Goal: Information Seeking & Learning: Learn about a topic

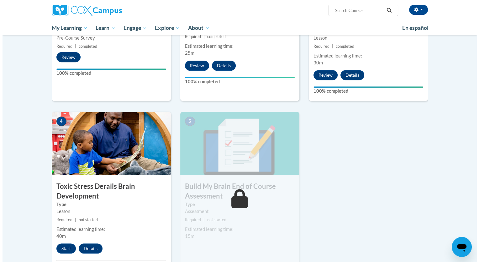
scroll to position [286, 0]
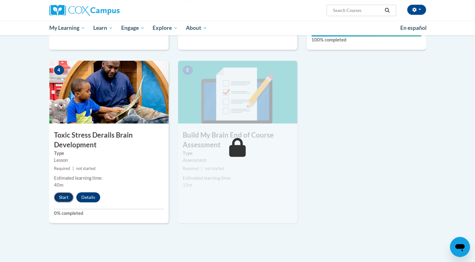
click at [66, 196] on button "Start" at bounding box center [63, 197] width 19 height 10
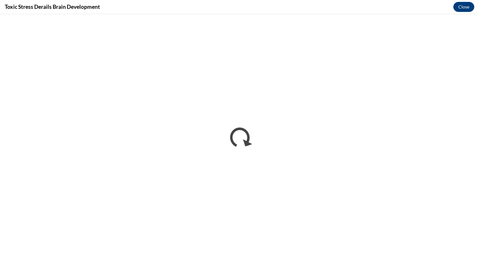
scroll to position [0, 0]
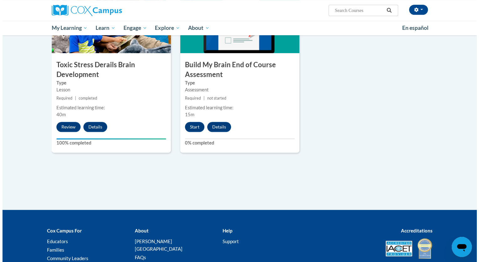
scroll to position [364, 0]
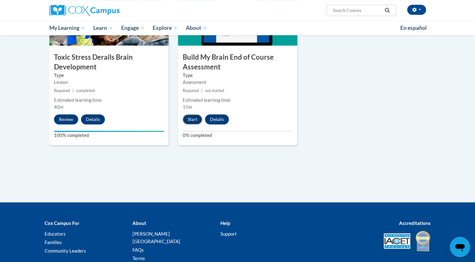
click at [193, 120] on button "Start" at bounding box center [192, 119] width 19 height 10
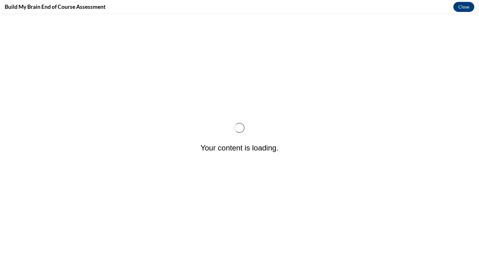
scroll to position [0, 0]
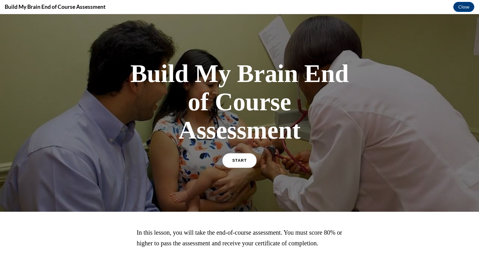
click at [241, 165] on link "START" at bounding box center [239, 160] width 34 height 14
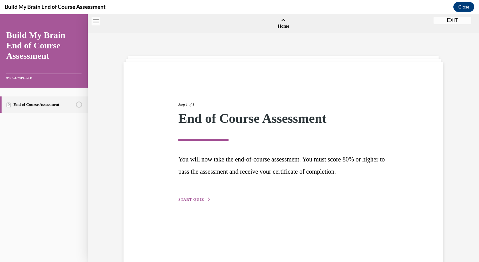
scroll to position [19, 0]
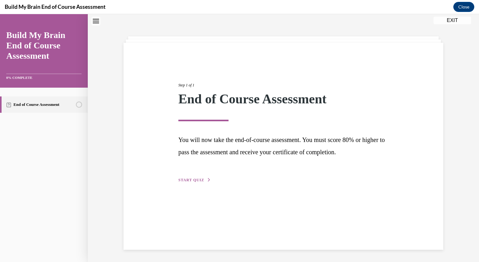
click at [201, 177] on button "START QUIZ" at bounding box center [195, 180] width 33 height 6
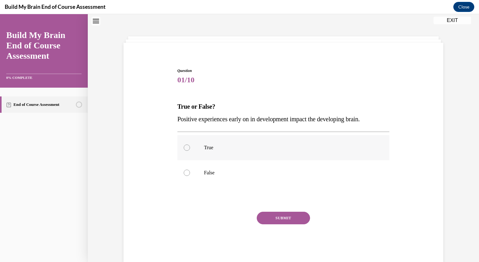
click at [184, 149] on div at bounding box center [187, 147] width 6 height 6
click at [184, 149] on input "True" at bounding box center [187, 147] width 6 height 6
radio input "true"
click at [277, 214] on button "SUBMIT" at bounding box center [283, 217] width 53 height 13
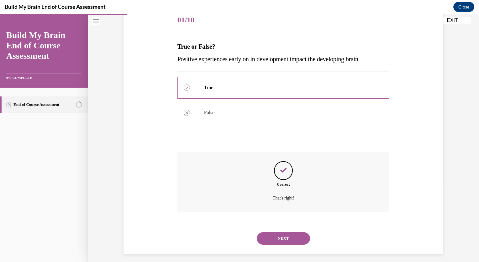
scroll to position [84, 0]
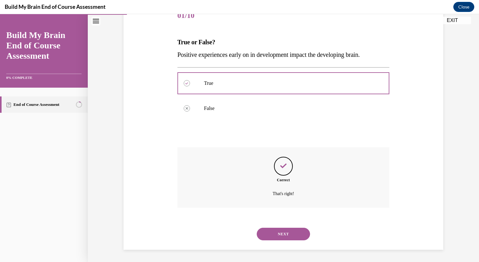
click at [285, 229] on button "NEXT" at bounding box center [283, 233] width 53 height 13
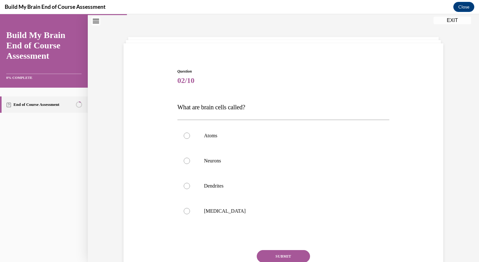
scroll to position [32, 0]
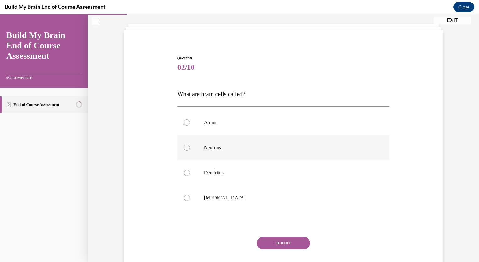
click at [184, 147] on div at bounding box center [187, 147] width 6 height 6
click at [184, 147] on input "Neurons" at bounding box center [187, 147] width 6 height 6
radio input "true"
click at [293, 248] on button "SUBMIT" at bounding box center [283, 243] width 53 height 13
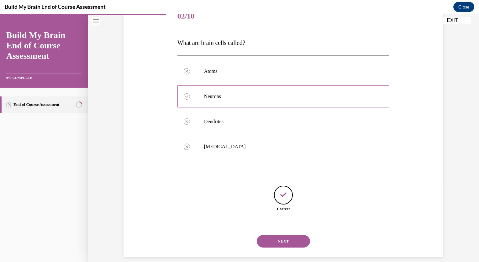
scroll to position [90, 0]
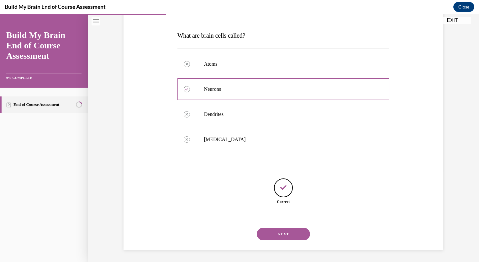
click at [288, 230] on button "NEXT" at bounding box center [283, 233] width 53 height 13
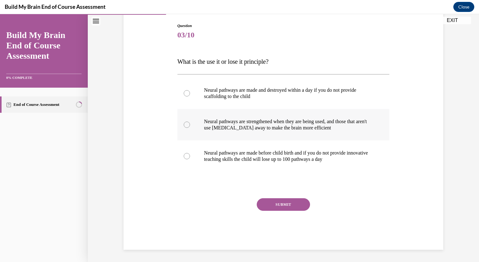
click at [185, 125] on div at bounding box center [187, 124] width 6 height 6
click at [185, 125] on input "Neural pathways are strengthened when they are being used, and those that aren'…" at bounding box center [187, 124] width 6 height 6
radio input "true"
click at [282, 207] on button "SUBMIT" at bounding box center [283, 204] width 53 height 13
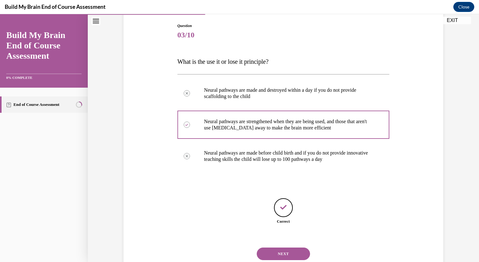
scroll to position [84, 0]
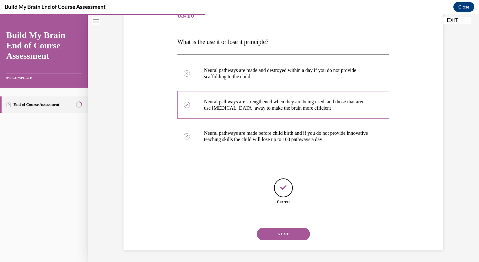
click at [285, 229] on button "NEXT" at bounding box center [283, 233] width 53 height 13
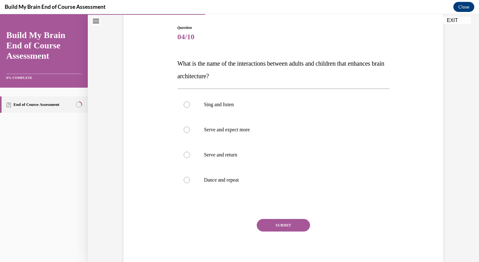
scroll to position [63, 0]
click at [184, 154] on div at bounding box center [187, 154] width 6 height 6
click at [184, 154] on input "Serve and return" at bounding box center [187, 154] width 6 height 6
radio input "true"
click at [288, 224] on button "SUBMIT" at bounding box center [283, 224] width 53 height 13
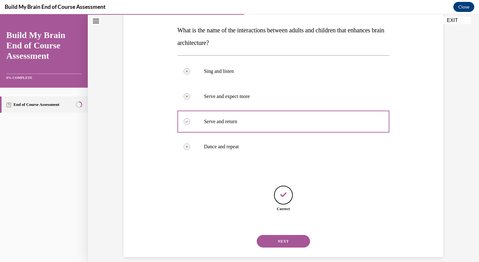
scroll to position [103, 0]
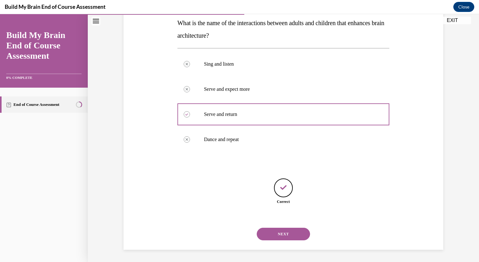
click at [288, 227] on button "NEXT" at bounding box center [283, 233] width 53 height 13
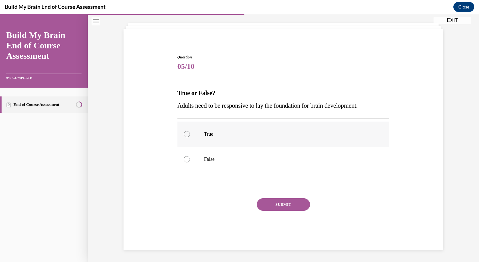
click at [195, 134] on label "True" at bounding box center [284, 133] width 212 height 25
click at [190, 134] on input "True" at bounding box center [187, 134] width 6 height 6
radio input "true"
click at [288, 200] on button "SUBMIT" at bounding box center [283, 204] width 53 height 13
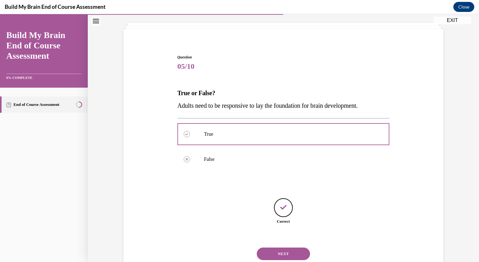
scroll to position [53, 0]
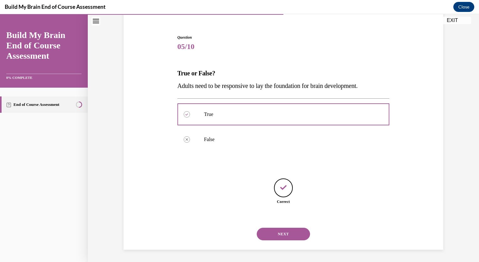
click at [286, 235] on button "NEXT" at bounding box center [283, 233] width 53 height 13
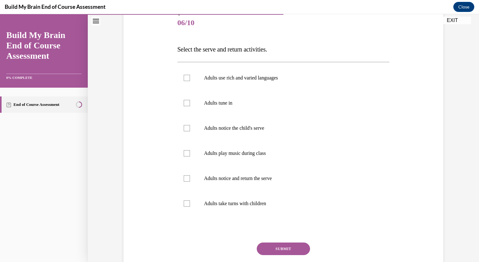
scroll to position [76, 0]
click at [183, 74] on label "Adults use rich and varied languages" at bounding box center [284, 78] width 212 height 25
click at [184, 75] on input "Adults use rich and varied languages" at bounding box center [187, 78] width 6 height 6
checkbox input "true"
click at [187, 105] on div at bounding box center [187, 103] width 6 height 6
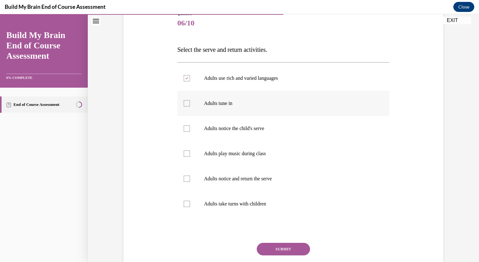
click at [187, 105] on input "Adults tune in" at bounding box center [187, 103] width 6 height 6
checkbox input "true"
click at [190, 127] on label "Adults notice the child's serve" at bounding box center [284, 128] width 212 height 25
click at [190, 127] on input "Adults notice the child's serve" at bounding box center [187, 128] width 6 height 6
checkbox input "true"
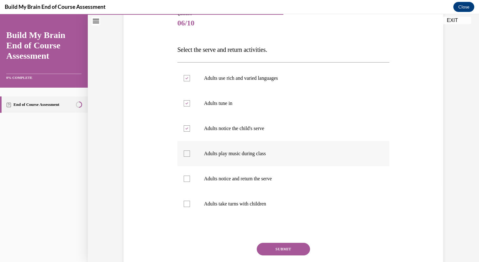
click at [187, 153] on div at bounding box center [187, 153] width 6 height 6
click at [187, 153] on input "Adults play music during class" at bounding box center [187, 153] width 6 height 6
checkbox input "true"
click at [187, 176] on div at bounding box center [187, 178] width 6 height 6
click at [187, 176] on input "Adults notice and return the serve" at bounding box center [187, 178] width 6 height 6
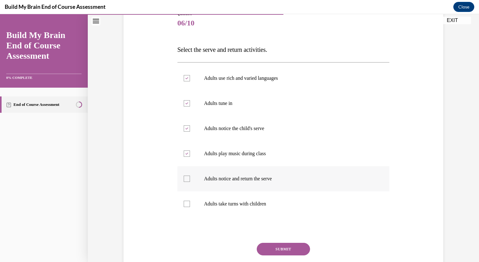
checkbox input "true"
click at [186, 201] on div at bounding box center [187, 203] width 6 height 6
click at [186, 201] on input "Adults take turns with children" at bounding box center [187, 203] width 6 height 6
checkbox input "true"
click at [279, 250] on button "SUBMIT" at bounding box center [283, 249] width 53 height 13
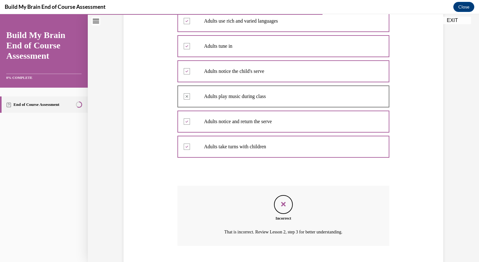
scroll to position [172, 0]
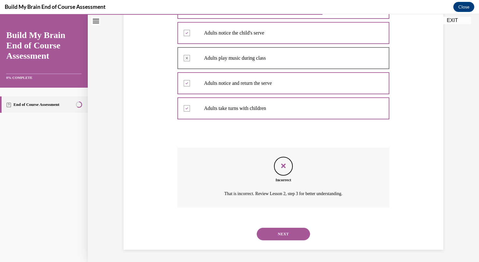
click at [275, 229] on button "NEXT" at bounding box center [283, 233] width 53 height 13
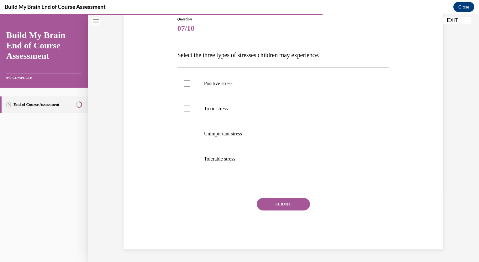
scroll to position [70, 0]
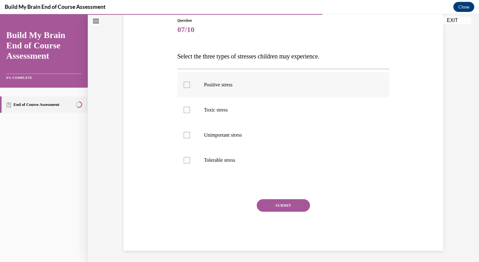
click at [184, 86] on div at bounding box center [187, 85] width 6 height 6
click at [184, 86] on input "Positive stress" at bounding box center [187, 85] width 6 height 6
checkbox input "true"
click at [187, 108] on div at bounding box center [187, 110] width 6 height 6
click at [187, 108] on input "Toxic stress" at bounding box center [187, 110] width 6 height 6
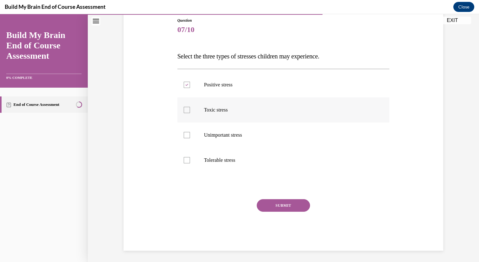
checkbox input "true"
click at [188, 156] on label "Tolerable stress" at bounding box center [284, 159] width 212 height 25
click at [188, 157] on input "Tolerable stress" at bounding box center [187, 160] width 6 height 6
checkbox input "true"
click at [275, 207] on button "SUBMIT" at bounding box center [283, 205] width 53 height 13
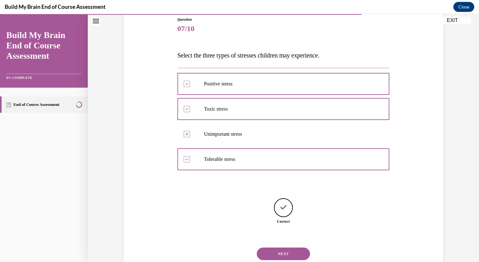
scroll to position [90, 0]
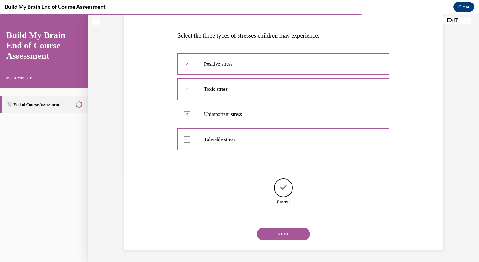
click at [281, 235] on button "NEXT" at bounding box center [283, 233] width 53 height 13
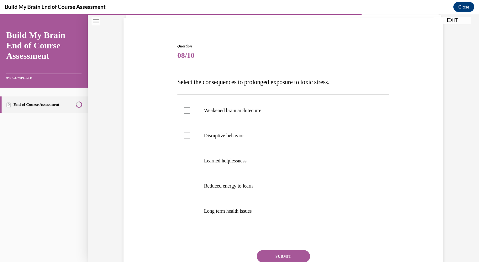
scroll to position [45, 0]
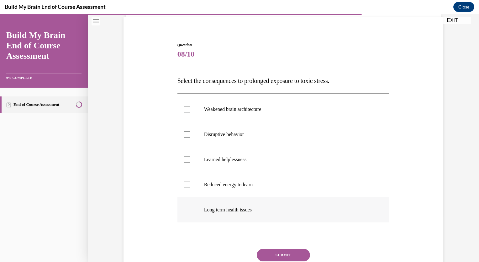
click at [184, 210] on div at bounding box center [187, 209] width 6 height 6
click at [184, 210] on input "Long term health issues" at bounding box center [187, 209] width 6 height 6
checkbox input "true"
click at [186, 182] on div at bounding box center [187, 184] width 6 height 6
click at [186, 182] on input "Reduced energy to learn" at bounding box center [187, 184] width 6 height 6
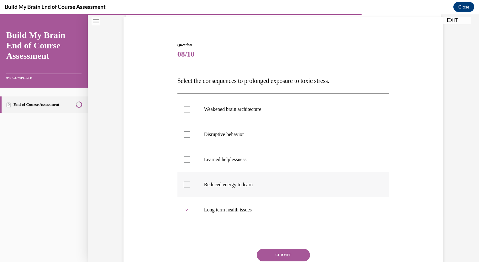
checkbox input "true"
click at [187, 132] on div at bounding box center [187, 134] width 6 height 6
click at [187, 132] on input "Disruptive behavior" at bounding box center [187, 134] width 6 height 6
checkbox input "true"
click at [184, 109] on div at bounding box center [187, 109] width 6 height 6
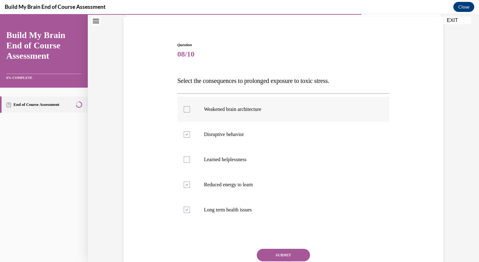
click at [184, 109] on input "Weakened brain architecture" at bounding box center [187, 109] width 6 height 6
checkbox input "true"
click at [277, 249] on button "SUBMIT" at bounding box center [283, 254] width 53 height 13
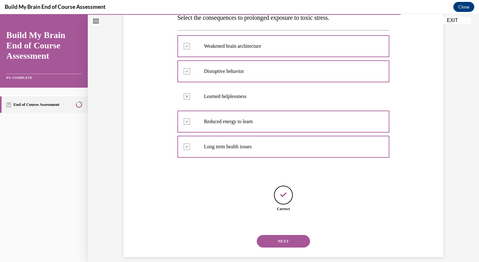
scroll to position [115, 0]
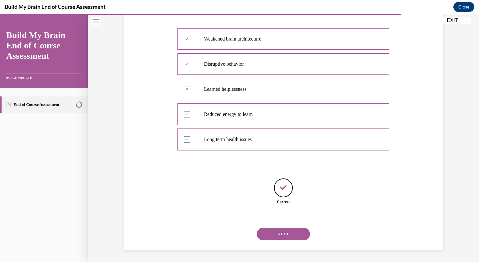
click at [280, 238] on button "NEXT" at bounding box center [283, 233] width 53 height 13
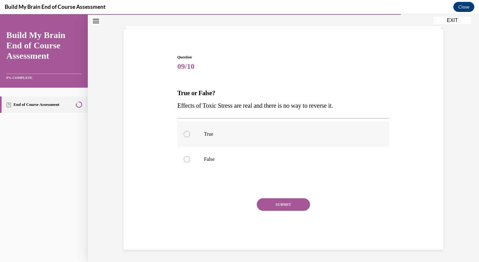
click at [190, 140] on label "True" at bounding box center [284, 133] width 212 height 25
click at [190, 137] on input "True" at bounding box center [187, 134] width 6 height 6
radio input "true"
click at [299, 204] on button "SUBMIT" at bounding box center [283, 204] width 53 height 13
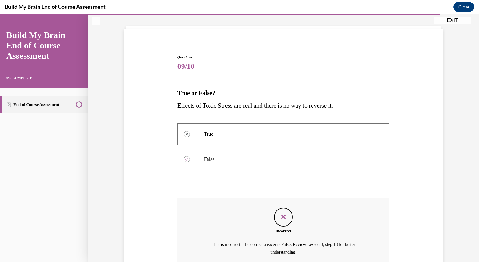
scroll to position [91, 0]
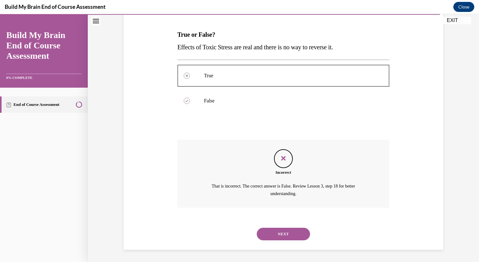
click at [283, 235] on button "NEXT" at bounding box center [283, 233] width 53 height 13
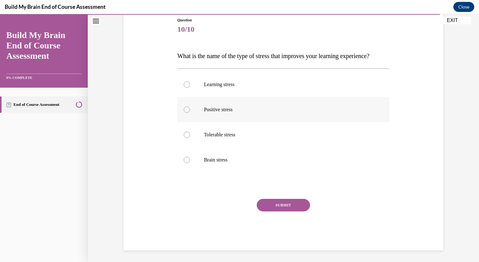
click at [205, 113] on p "Positive stress" at bounding box center [289, 109] width 170 height 6
click at [190, 113] on input "Positive stress" at bounding box center [187, 109] width 6 height 6
radio input "true"
click at [268, 211] on button "SUBMIT" at bounding box center [283, 205] width 53 height 13
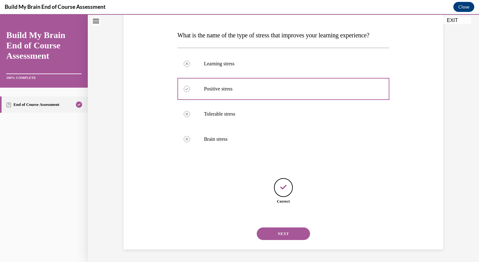
scroll to position [103, 0]
click at [281, 228] on button "NEXT" at bounding box center [283, 233] width 53 height 13
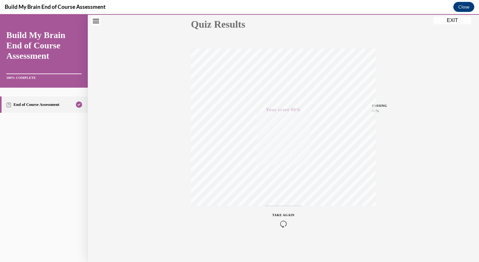
click at [451, 22] on button "EXIT" at bounding box center [453, 21] width 38 height 8
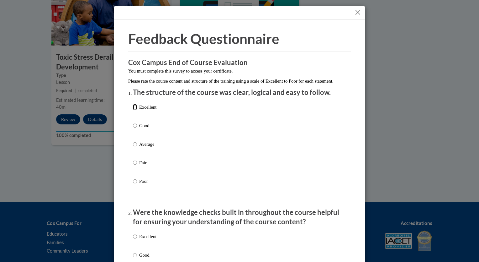
click at [133, 110] on input "Excellent" at bounding box center [135, 107] width 4 height 7
radio input "true"
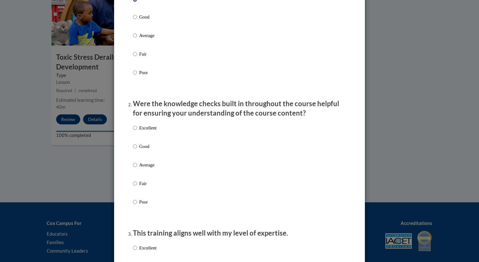
scroll to position [109, 0]
click at [148, 131] on p "Excellent" at bounding box center [147, 127] width 17 height 7
click at [137, 131] on input "Excellent" at bounding box center [135, 127] width 4 height 7
radio input "true"
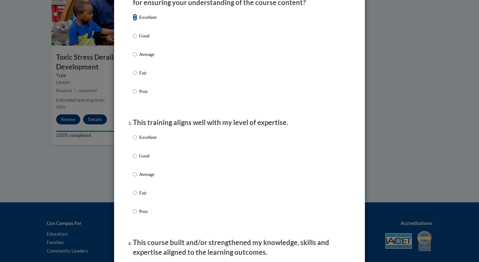
scroll to position [218, 0]
drag, startPoint x: 148, startPoint y: 136, endPoint x: 148, endPoint y: 142, distance: 6.9
click at [148, 142] on li "This training aligns well with my level of expertise. Excellent Good Average Fa…" at bounding box center [239, 175] width 213 height 115
click at [148, 141] on p "Excellent" at bounding box center [147, 137] width 17 height 7
click at [137, 141] on input "Excellent" at bounding box center [135, 137] width 4 height 7
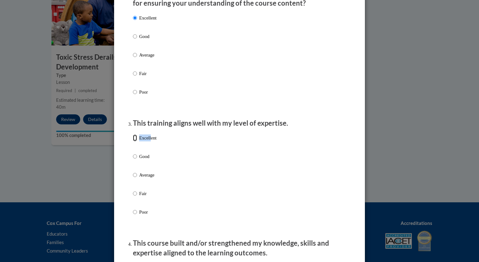
radio input "true"
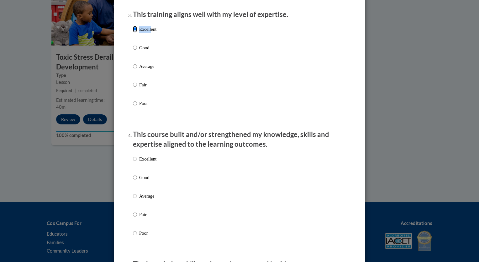
scroll to position [330, 0]
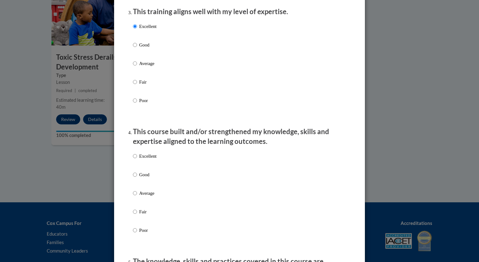
click at [150, 159] on p "Excellent" at bounding box center [147, 155] width 17 height 7
click at [137, 159] on input "Excellent" at bounding box center [135, 155] width 4 height 7
radio input "true"
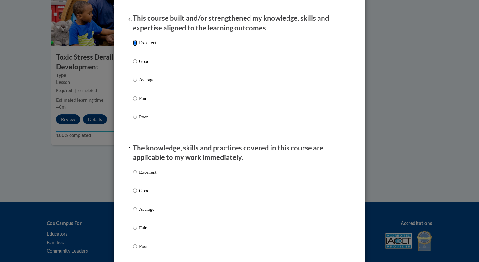
scroll to position [443, 0]
click at [150, 175] on p "Excellent" at bounding box center [147, 171] width 17 height 7
click at [137, 175] on input "Excellent" at bounding box center [135, 171] width 4 height 7
radio input "true"
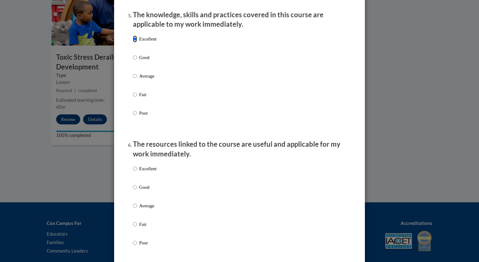
scroll to position [577, 0]
click at [149, 171] on p "Excellent" at bounding box center [147, 167] width 17 height 7
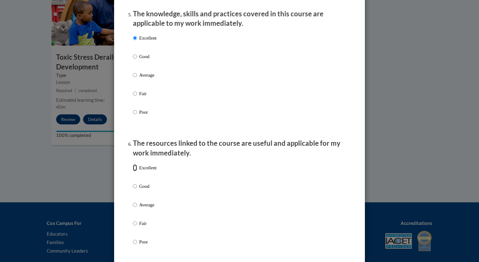
click at [137, 171] on input "Excellent" at bounding box center [135, 167] width 4 height 7
radio input "true"
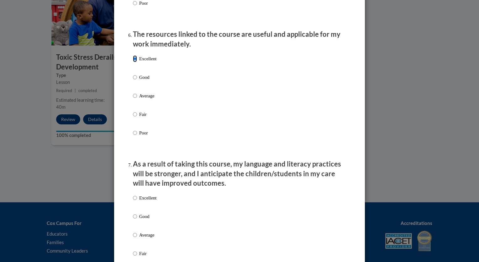
scroll to position [690, 0]
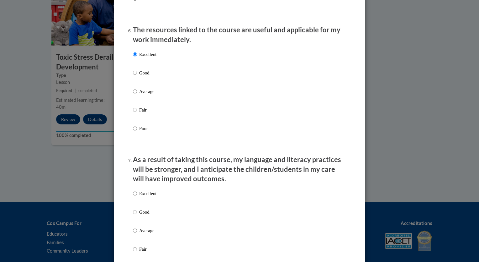
click at [145, 197] on p "Excellent" at bounding box center [147, 193] width 17 height 7
click at [137, 197] on input "Excellent" at bounding box center [135, 193] width 4 height 7
radio input "true"
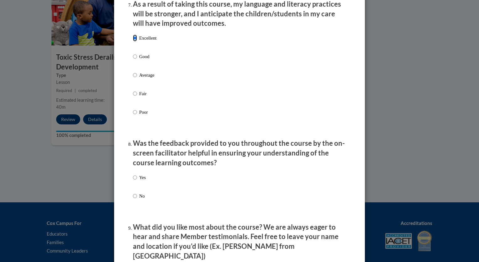
scroll to position [850, 0]
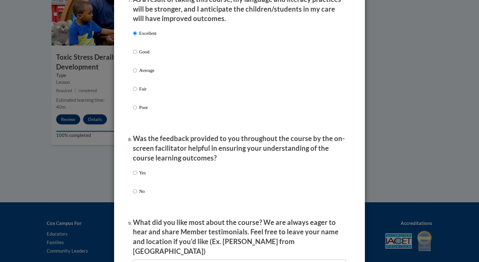
click at [137, 174] on div "Yes No" at bounding box center [139, 187] width 13 height 42
click at [133, 176] on input "Yes" at bounding box center [135, 172] width 4 height 7
radio input "true"
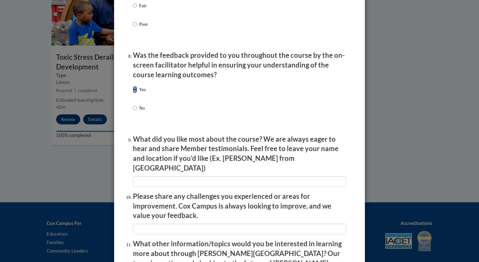
scroll to position [1045, 0]
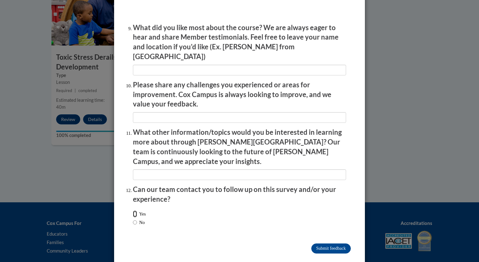
click at [134, 210] on input "Yes" at bounding box center [135, 213] width 4 height 7
radio input "true"
click at [134, 210] on input "Yes" at bounding box center [135, 213] width 4 height 7
click at [326, 243] on input "Submit feedback" at bounding box center [332, 248] width 40 height 10
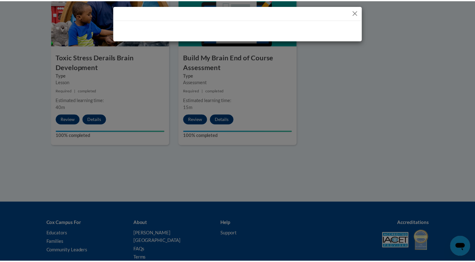
scroll to position [0, 0]
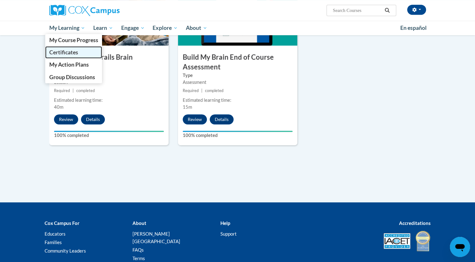
click at [74, 48] on link "Certificates" at bounding box center [73, 52] width 57 height 12
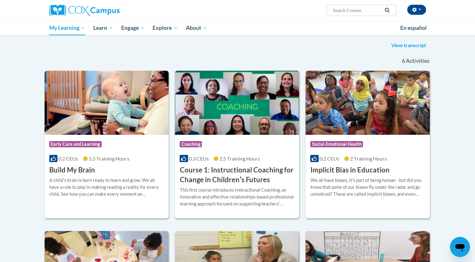
scroll to position [84, 0]
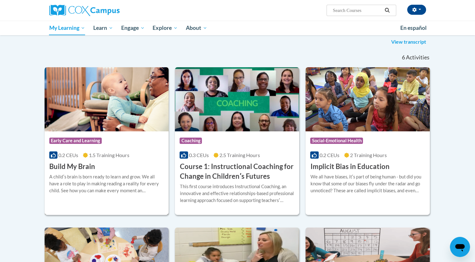
click at [86, 106] on img at bounding box center [107, 99] width 124 height 64
